Goal: Information Seeking & Learning: Learn about a topic

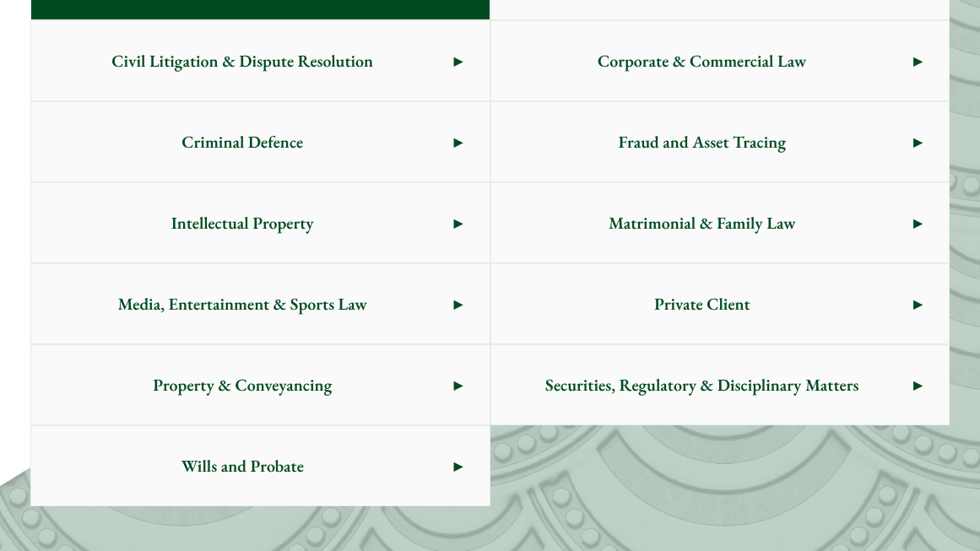
scroll to position [1013, 0]
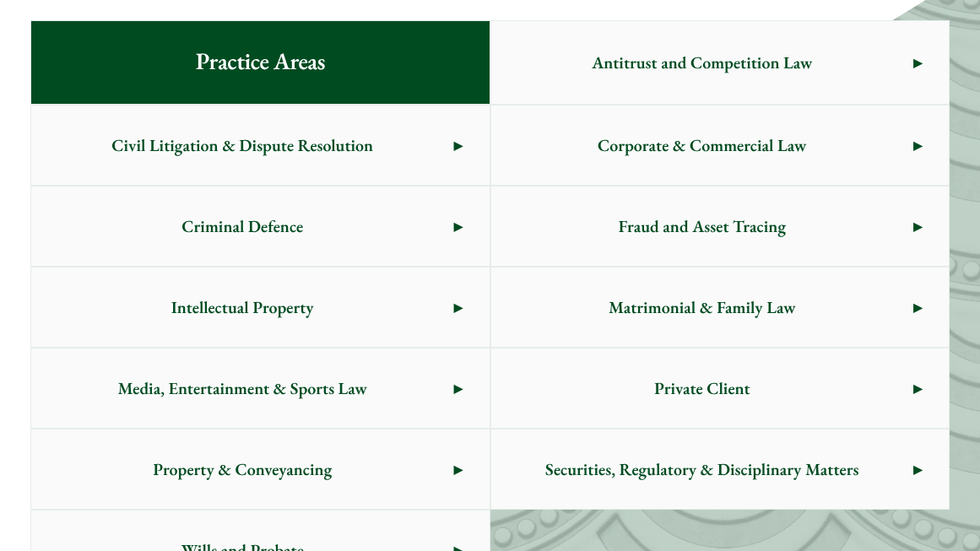
click at [740, 122] on span "Corporate & Commercial Law" at bounding box center [702, 145] width 422 height 79
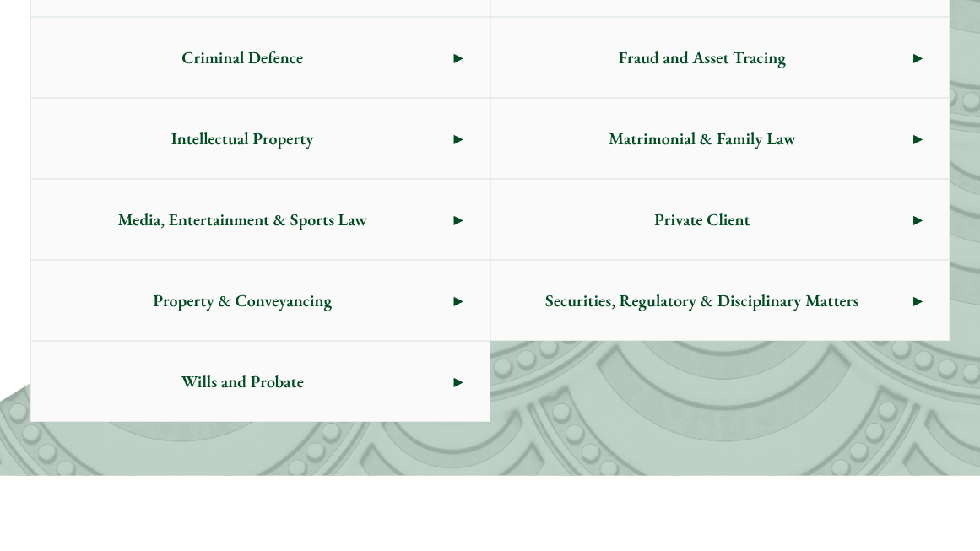
click at [686, 248] on span "Private Client" at bounding box center [702, 219] width 422 height 79
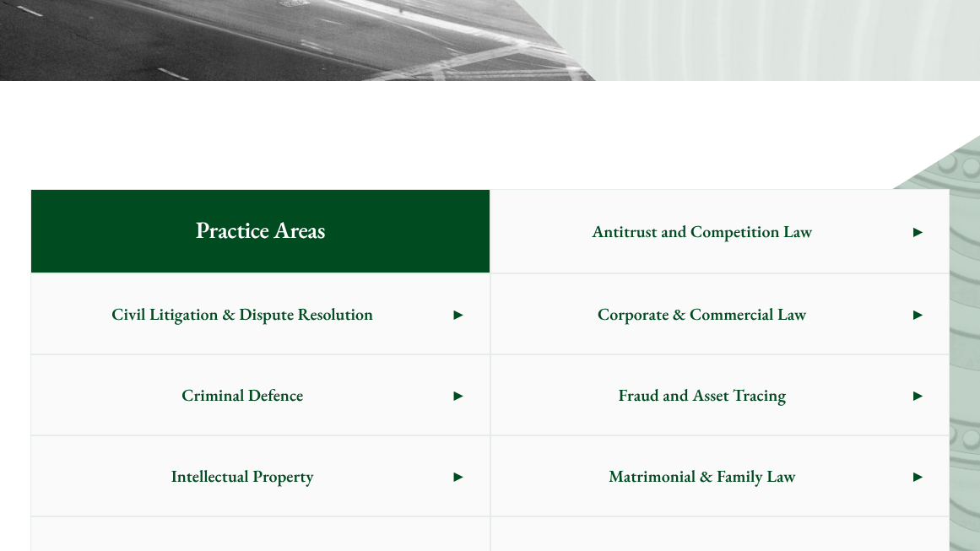
scroll to position [1013, 0]
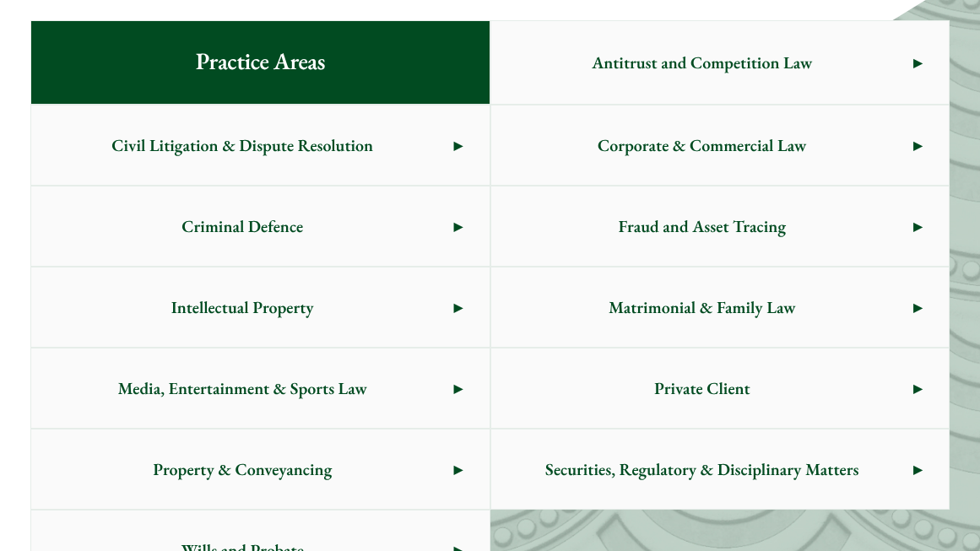
click at [367, 154] on span "Civil Litigation & Dispute Resolution" at bounding box center [242, 145] width 422 height 79
click at [291, 231] on span "Criminal Defence" at bounding box center [242, 226] width 422 height 79
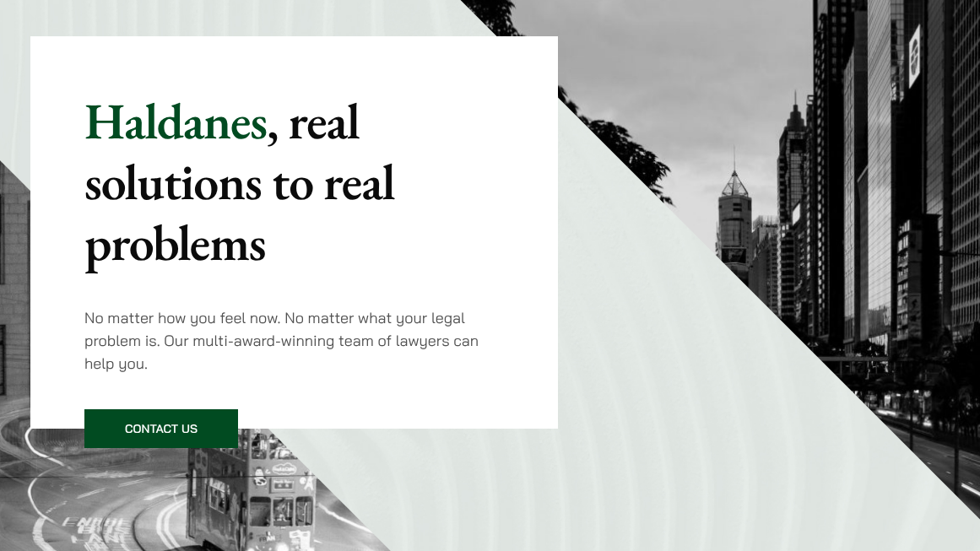
scroll to position [0, 0]
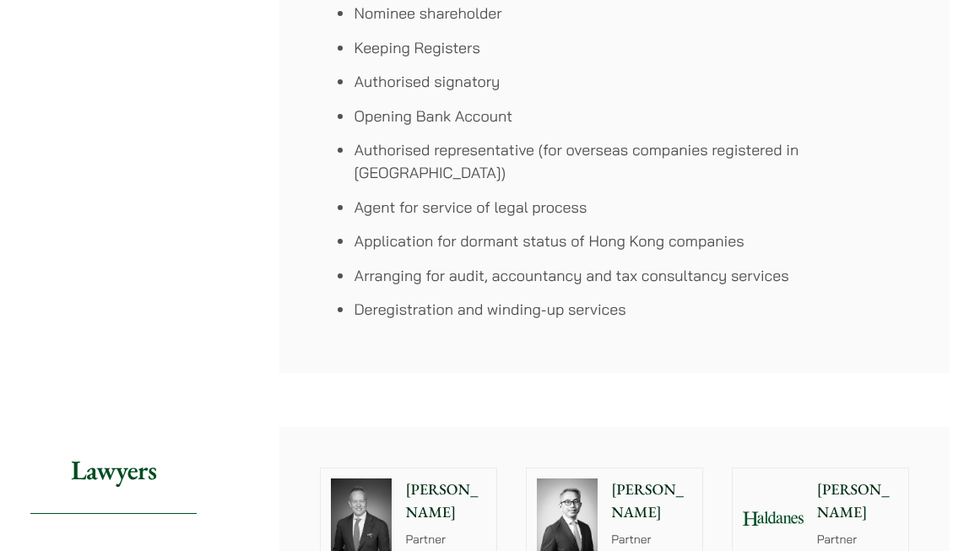
scroll to position [1773, 0]
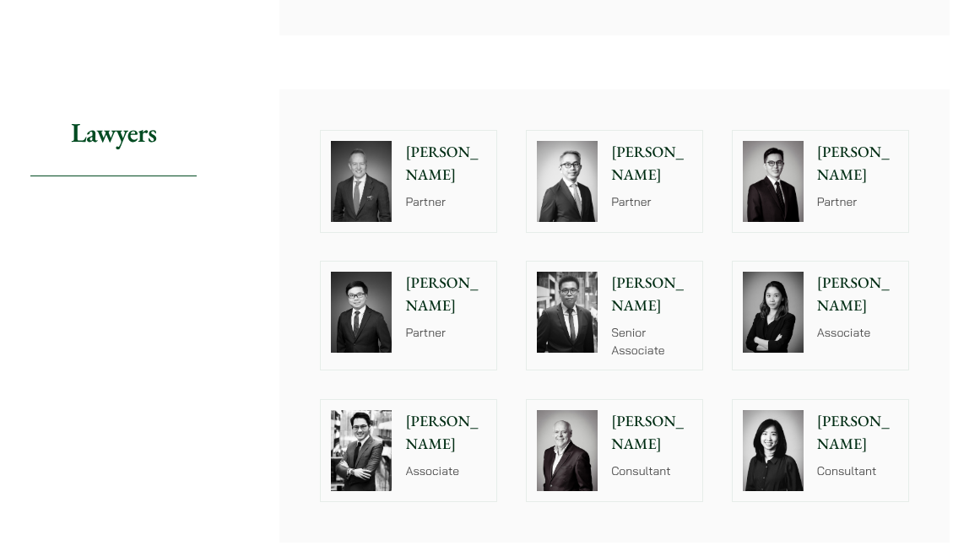
click at [357, 141] on img at bounding box center [361, 181] width 61 height 81
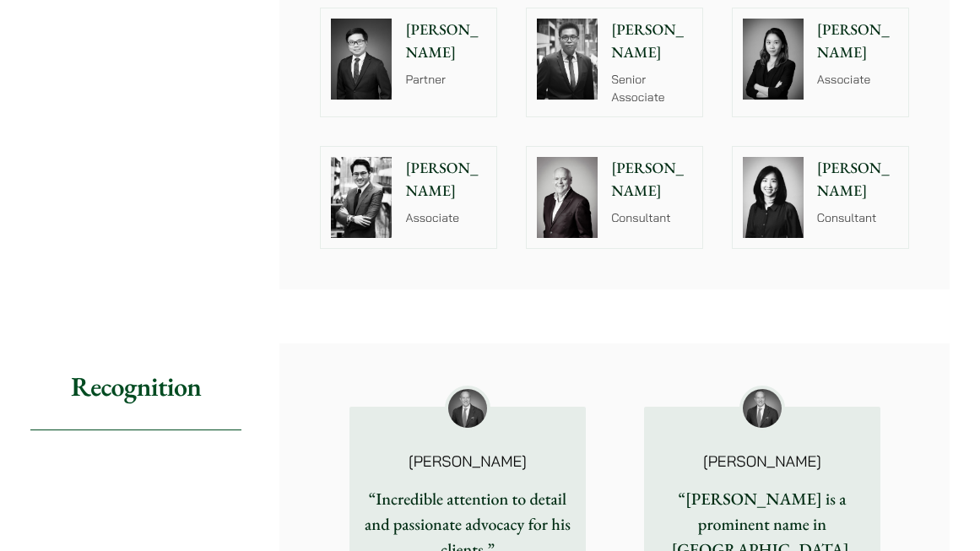
scroll to position [2279, 0]
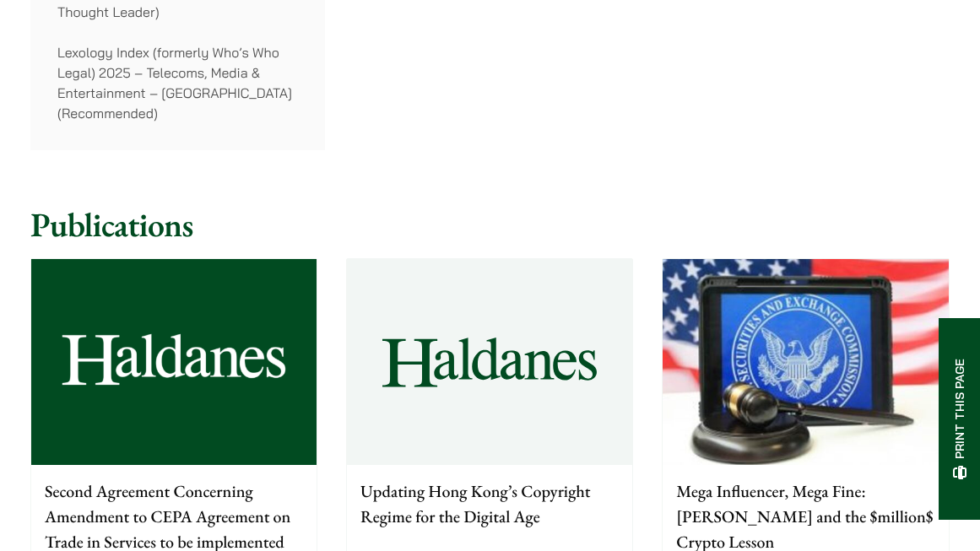
scroll to position [1857, 0]
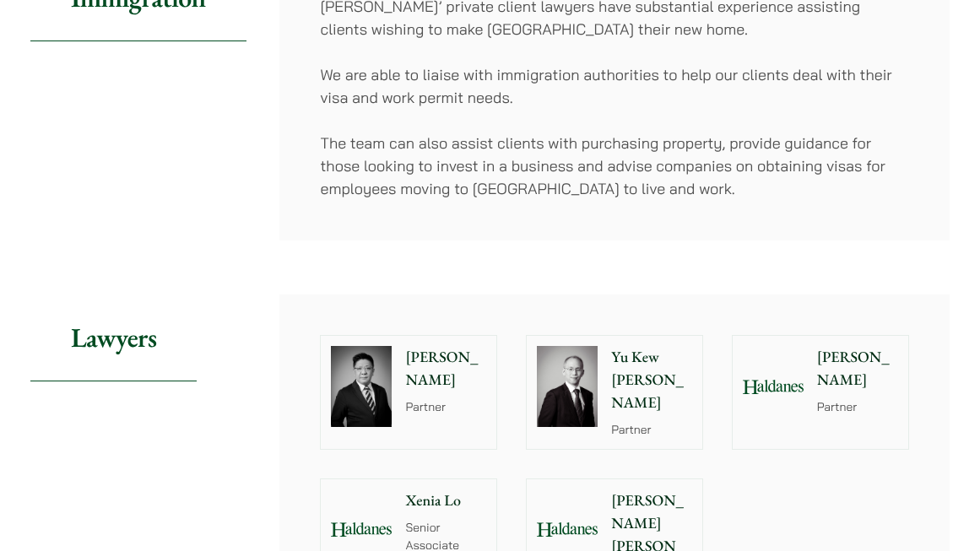
scroll to position [1520, 0]
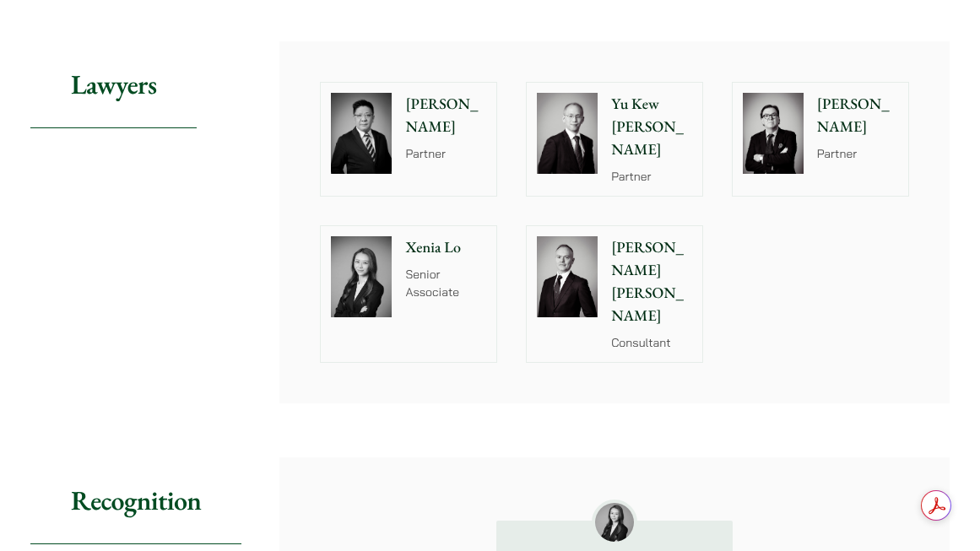
click at [764, 101] on img at bounding box center [773, 133] width 61 height 81
click at [576, 236] on img at bounding box center [567, 276] width 61 height 81
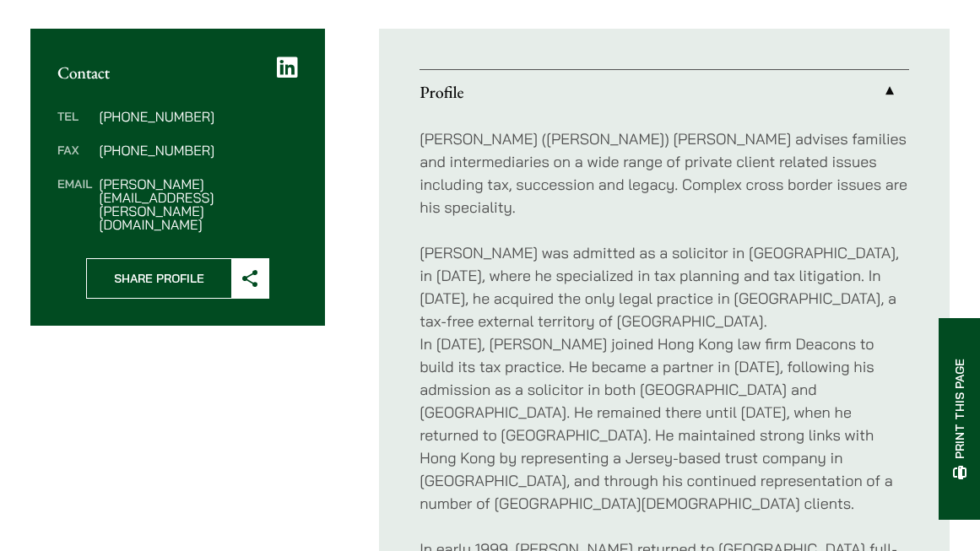
scroll to position [760, 0]
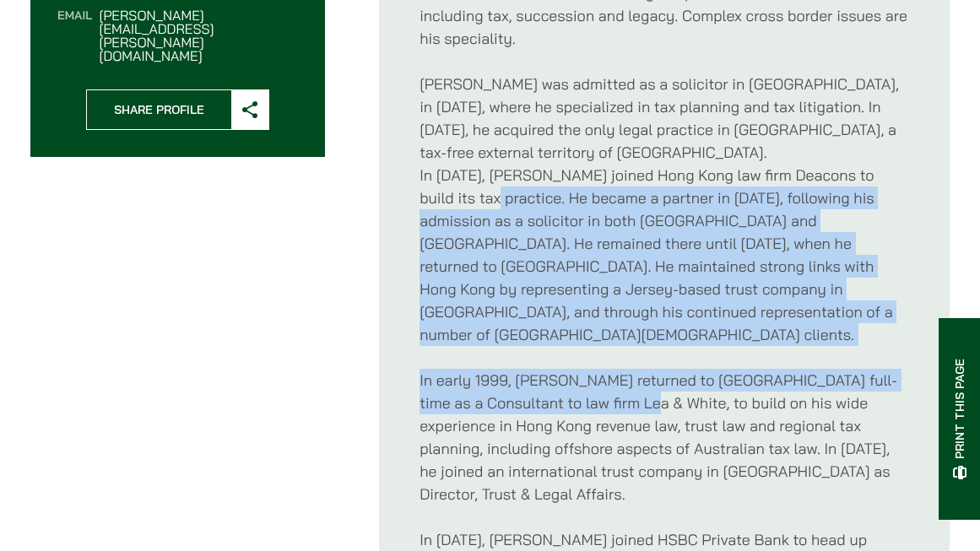
drag, startPoint x: 484, startPoint y: 165, endPoint x: 606, endPoint y: 352, distance: 223.8
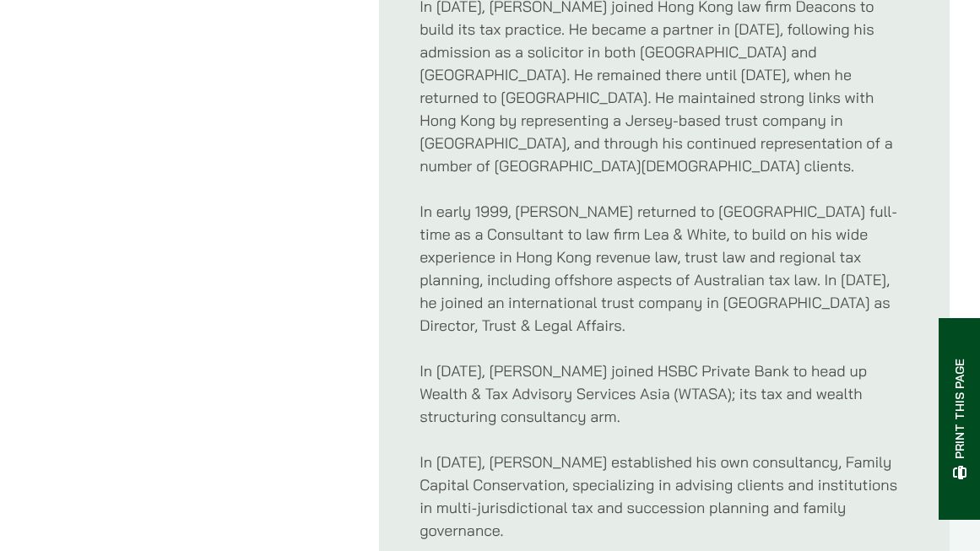
click at [579, 225] on p "In early 1999, Bill returned to Hong Kong full-time as a Consultant to law firm…" at bounding box center [665, 268] width 490 height 137
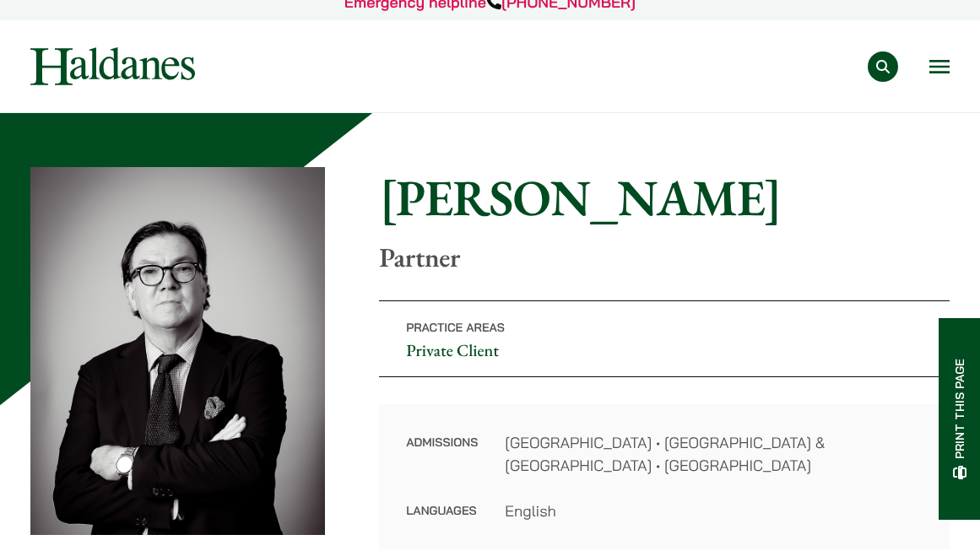
scroll to position [22, 0]
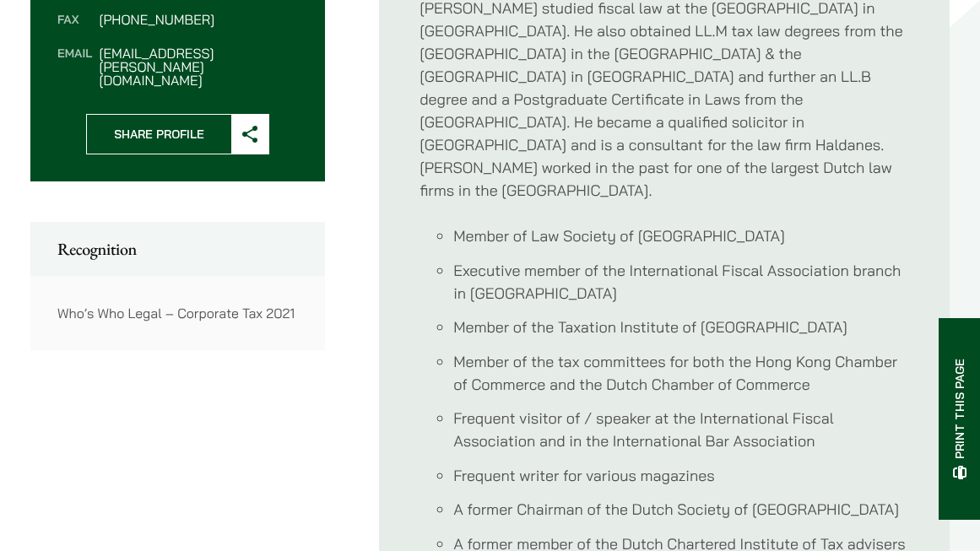
scroll to position [1097, 0]
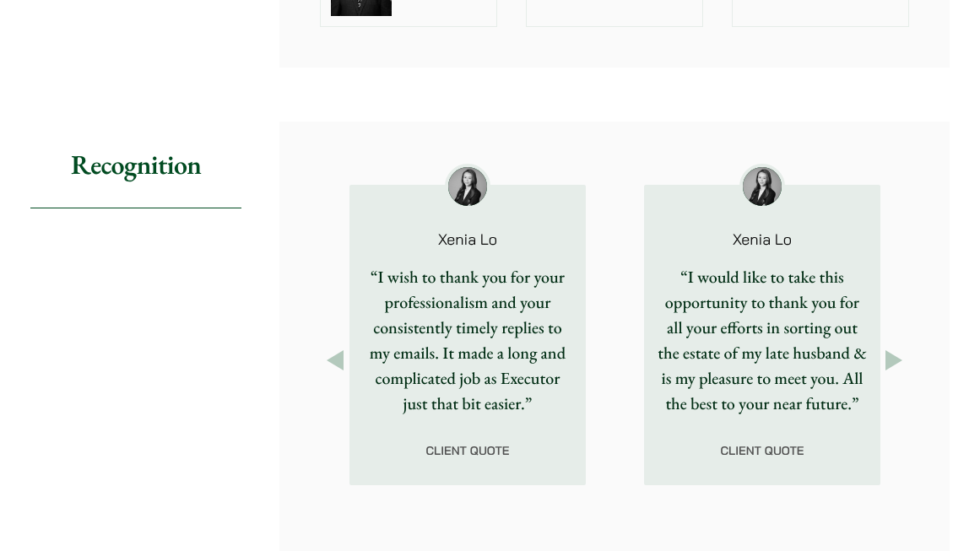
scroll to position [2364, 0]
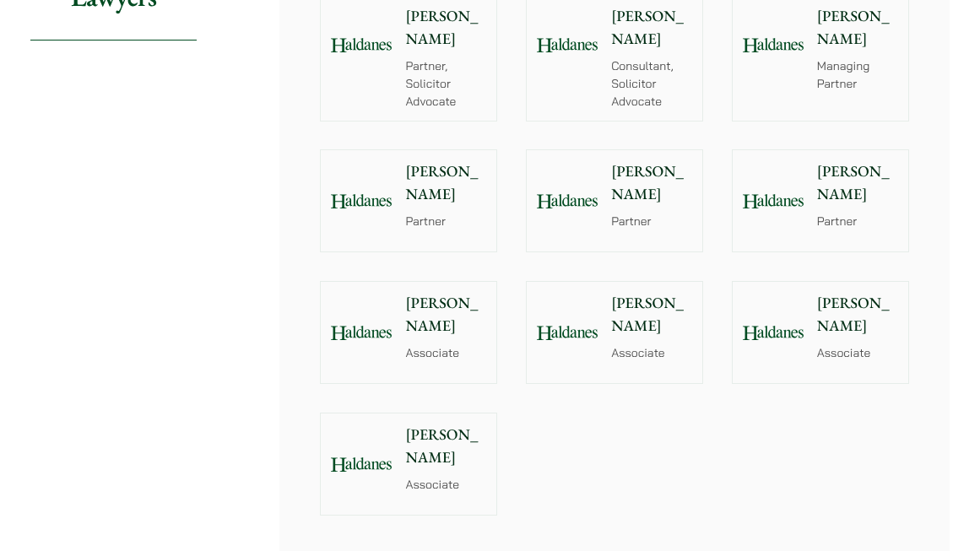
scroll to position [2110, 0]
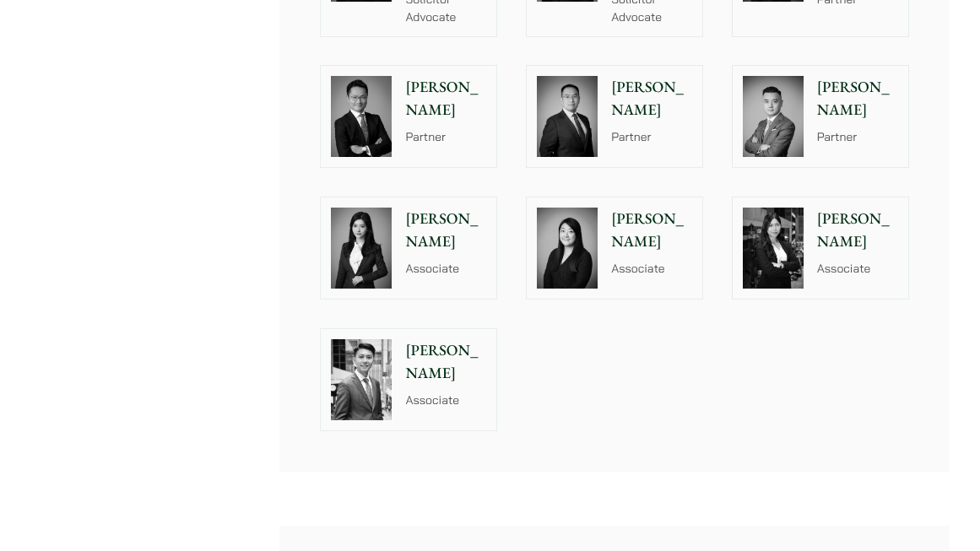
click at [377, 76] on img at bounding box center [361, 116] width 61 height 81
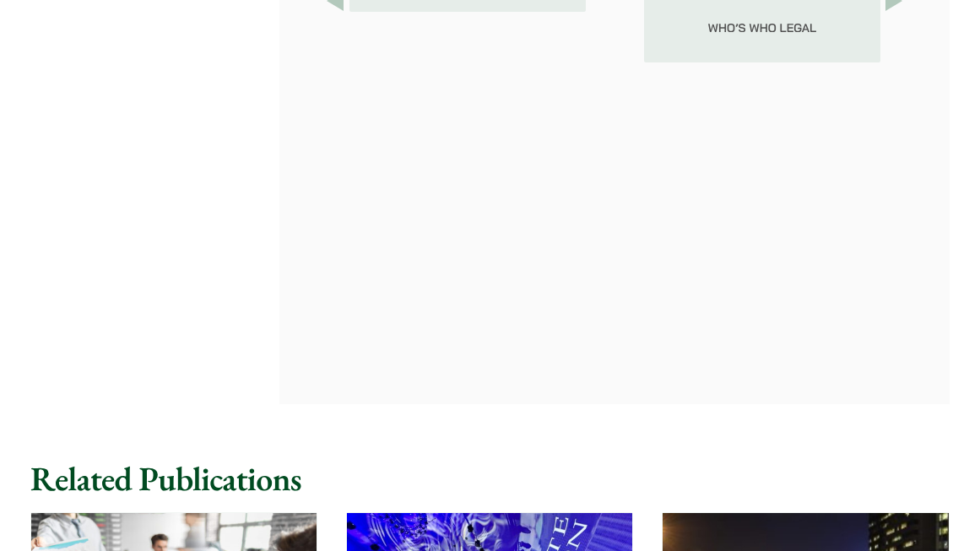
scroll to position [2701, 0]
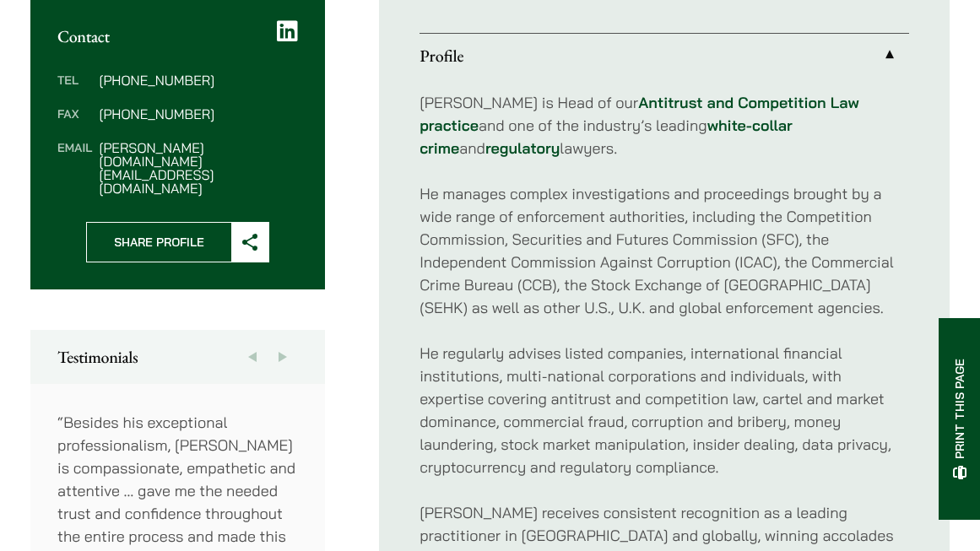
scroll to position [760, 0]
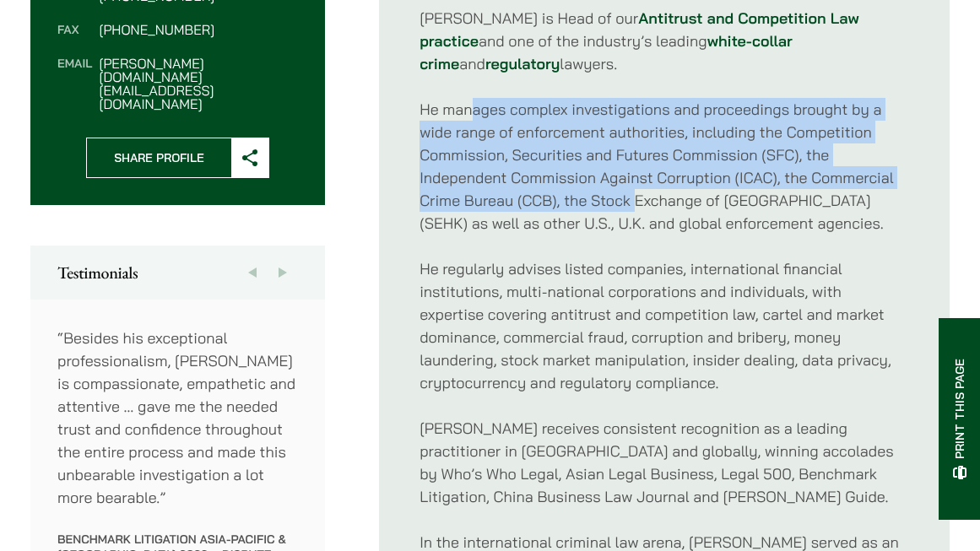
drag, startPoint x: 475, startPoint y: 96, endPoint x: 637, endPoint y: 167, distance: 176.1
click at [637, 167] on p "He manages complex investigations and proceedings brought by a wide range of en…" at bounding box center [665, 166] width 490 height 137
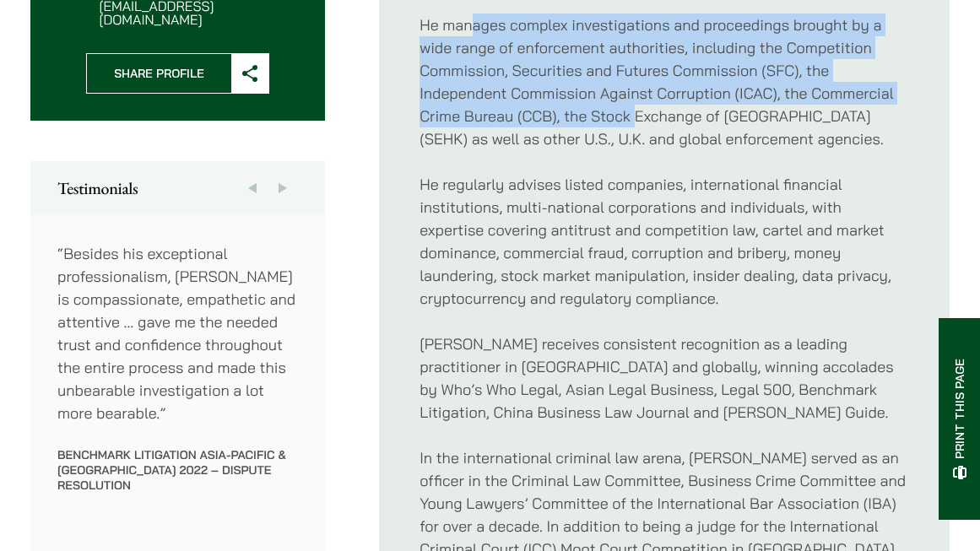
scroll to position [1013, 0]
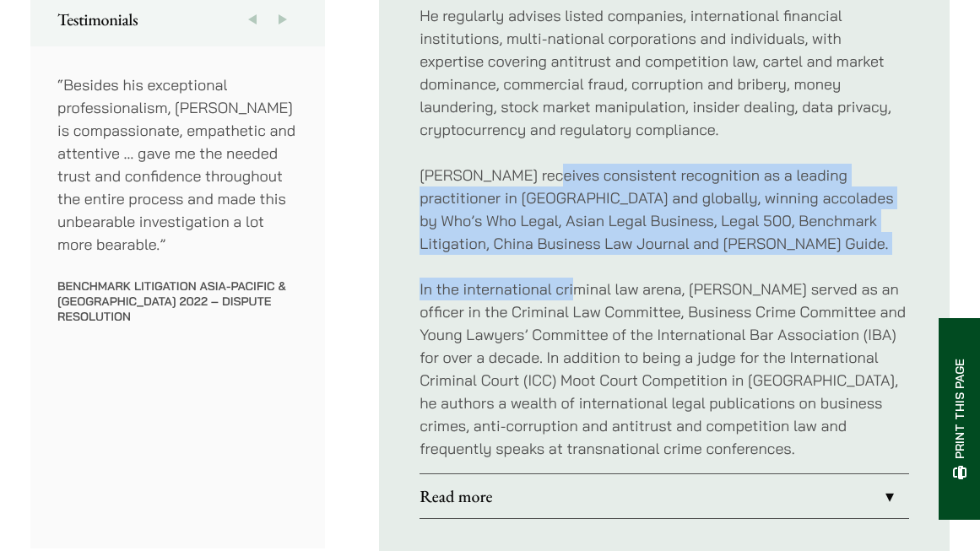
drag, startPoint x: 531, startPoint y: 157, endPoint x: 578, endPoint y: 234, distance: 90.2
click at [578, 234] on div "Felix is Head of our Antitrust and Competition Law practice and one of the indu…" at bounding box center [665, 107] width 490 height 734
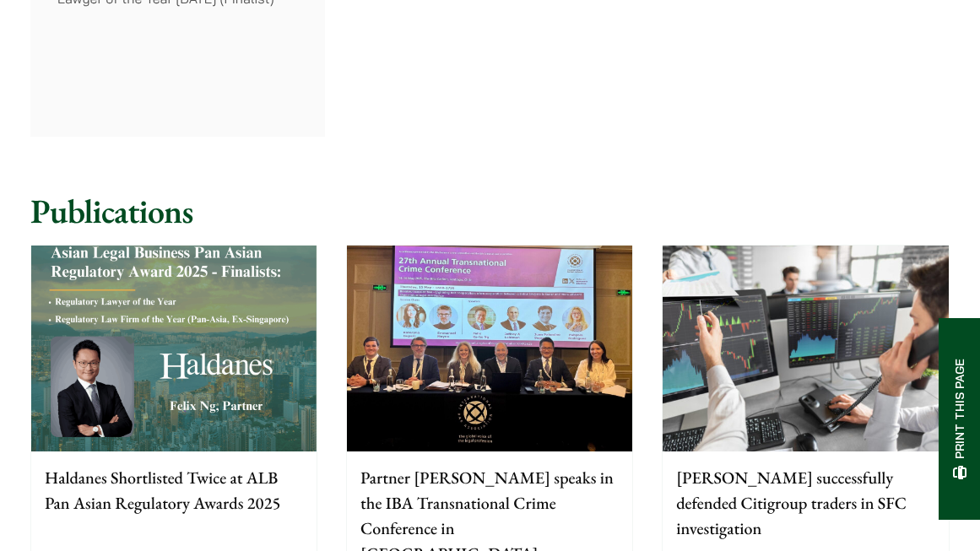
scroll to position [1942, 0]
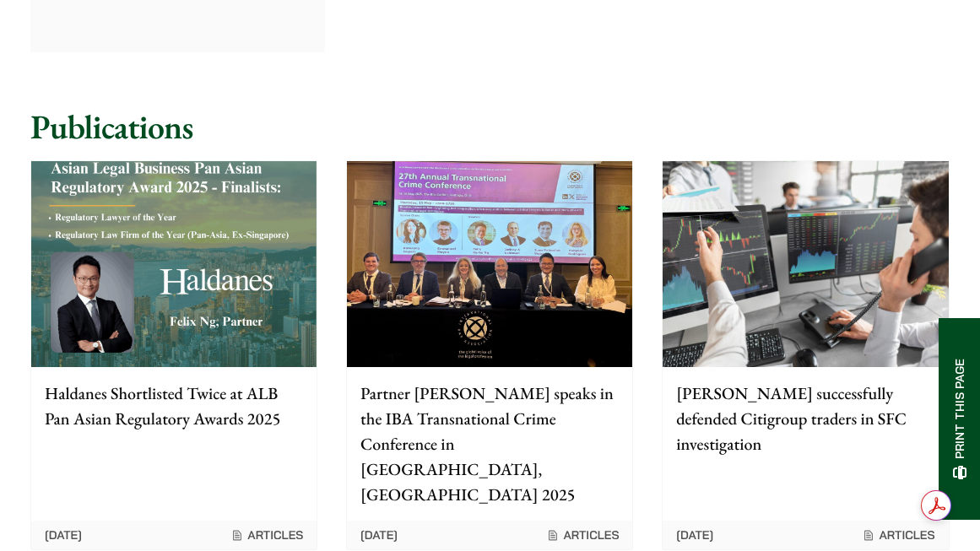
click at [573, 207] on img at bounding box center [489, 263] width 285 height 205
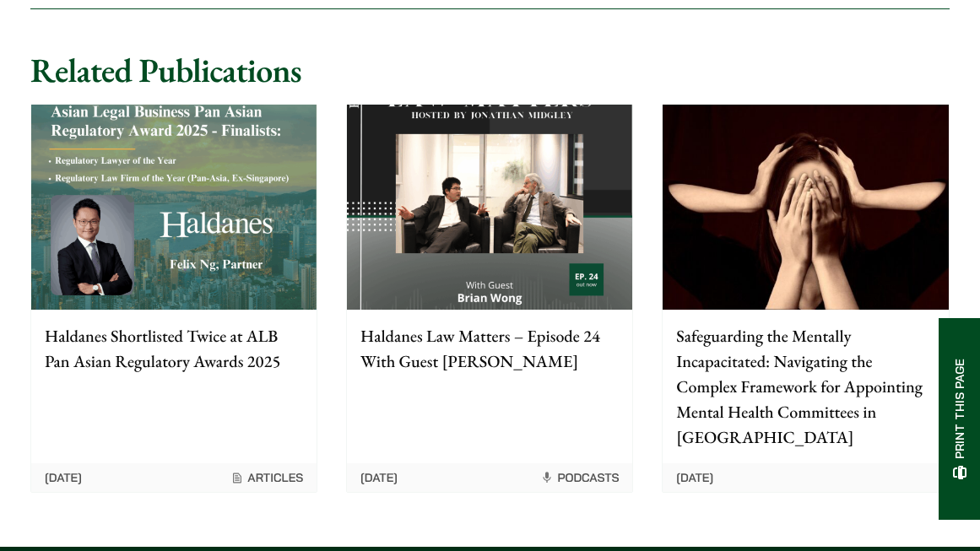
scroll to position [3546, 0]
